Goal: Check status: Check status

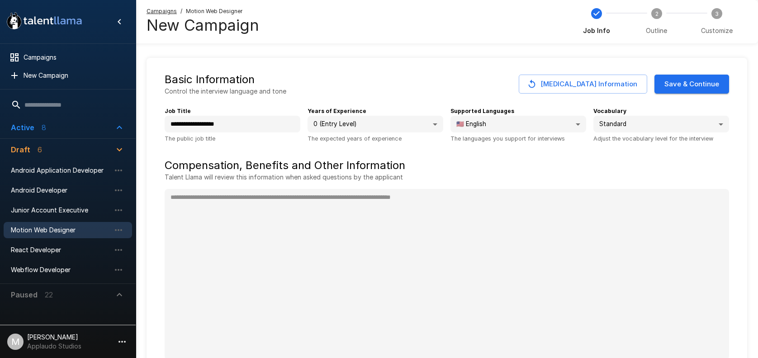
scroll to position [59, 0]
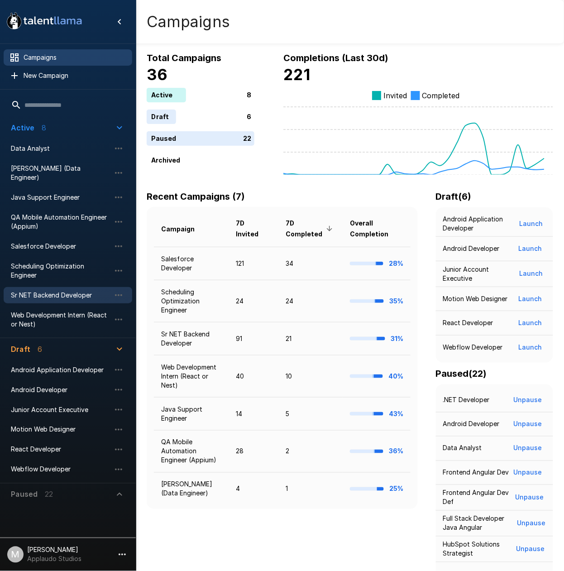
click at [76, 291] on span "Sr NET Backend Developer" at bounding box center [61, 295] width 100 height 9
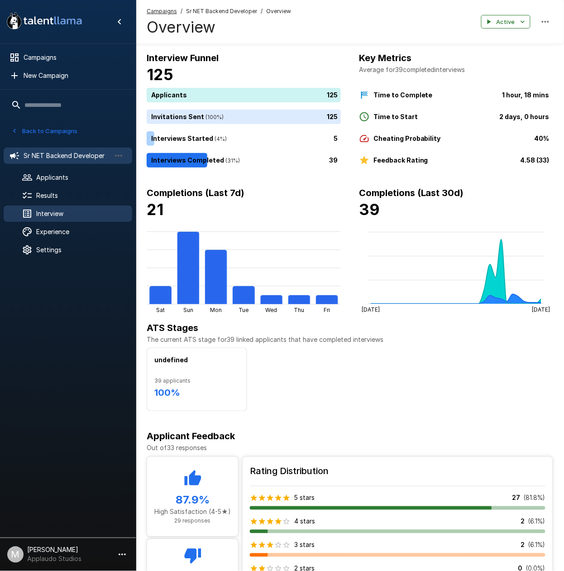
click at [72, 216] on span "Interview" at bounding box center [80, 213] width 89 height 9
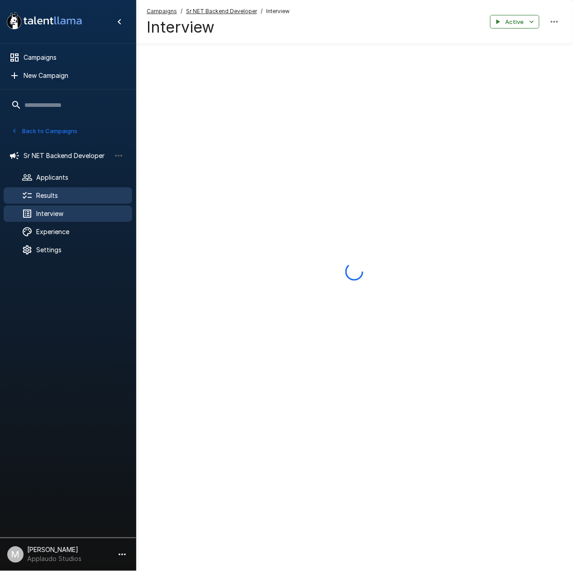
click at [66, 196] on span "Results" at bounding box center [80, 195] width 89 height 9
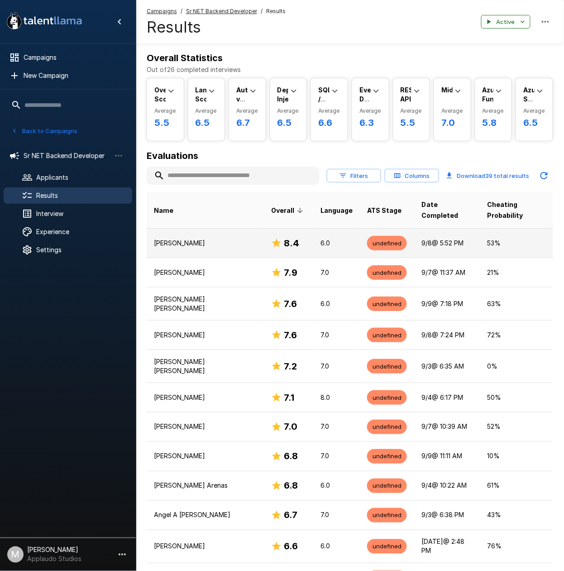
click at [241, 242] on p "[PERSON_NAME]" at bounding box center [205, 242] width 103 height 9
